Goal: Find specific page/section: Find specific page/section

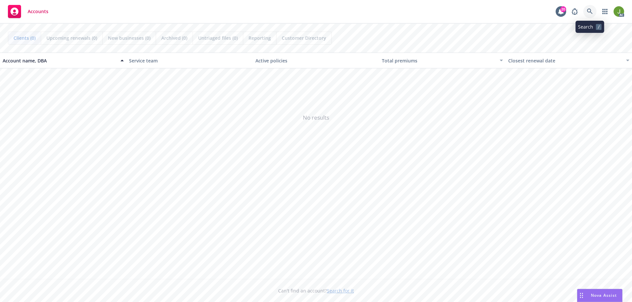
click at [591, 12] on icon at bounding box center [590, 12] width 6 height 6
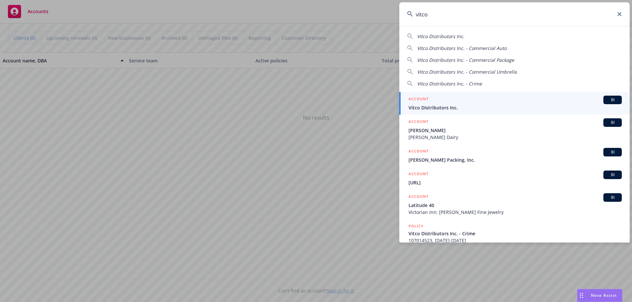
type input "vitco"
click at [511, 95] on link "ACCOUNT BI Vitco Distributors Inc." at bounding box center [514, 103] width 230 height 23
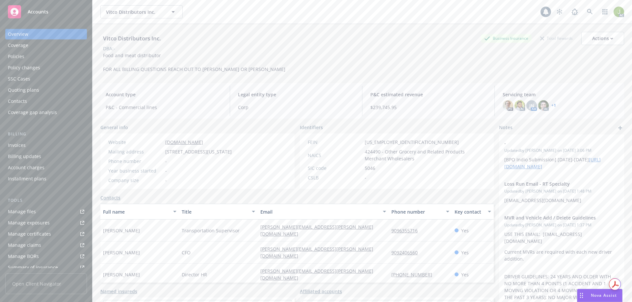
click at [20, 146] on div "Invoices" at bounding box center [17, 145] width 18 height 11
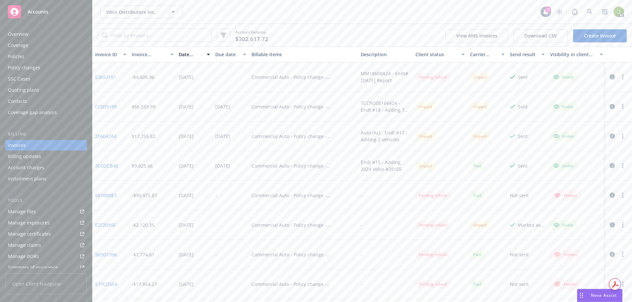
click at [609, 79] on icon "button" at bounding box center [611, 76] width 5 height 5
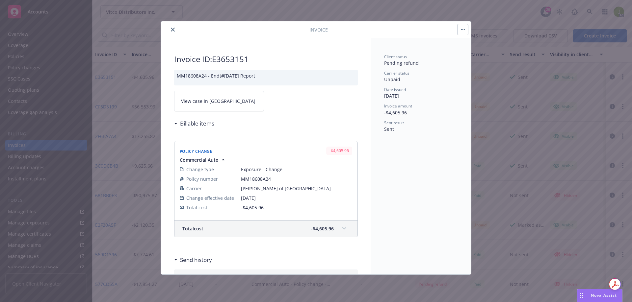
click at [186, 106] on link "View case in [GEOGRAPHIC_DATA]" at bounding box center [219, 101] width 90 height 21
